Goal: Navigation & Orientation: Go to known website

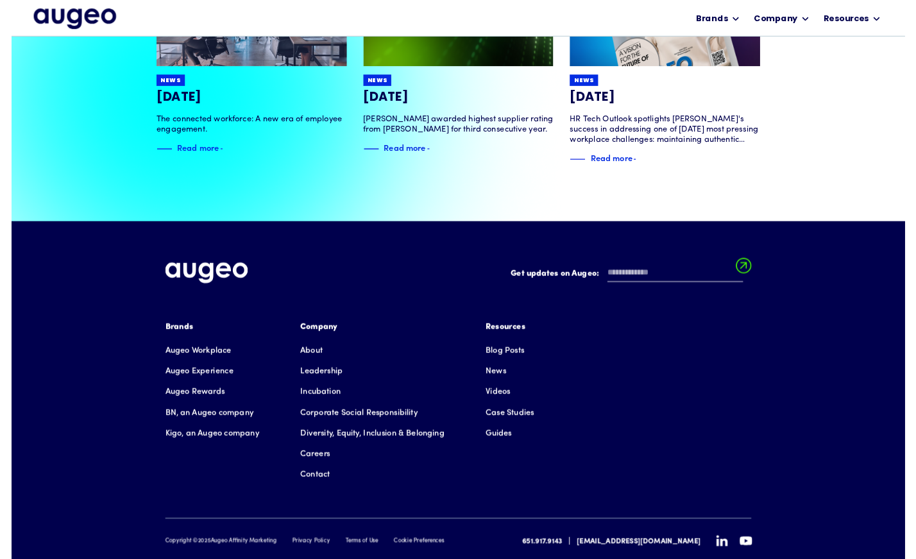
scroll to position [2767, 0]
